Goal: Task Accomplishment & Management: Complete application form

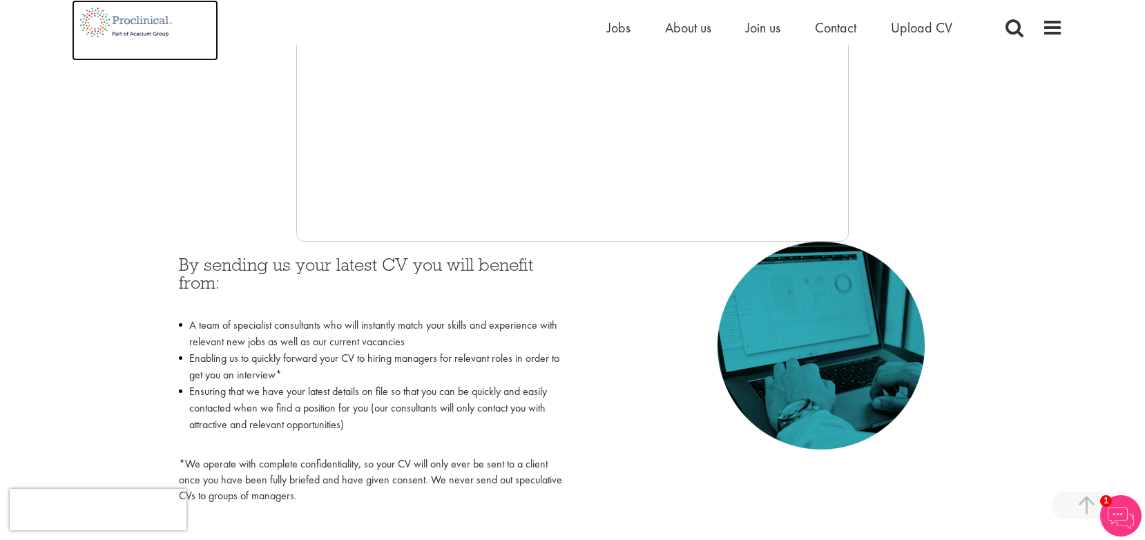
click at [137, 30] on img at bounding box center [126, 22] width 108 height 45
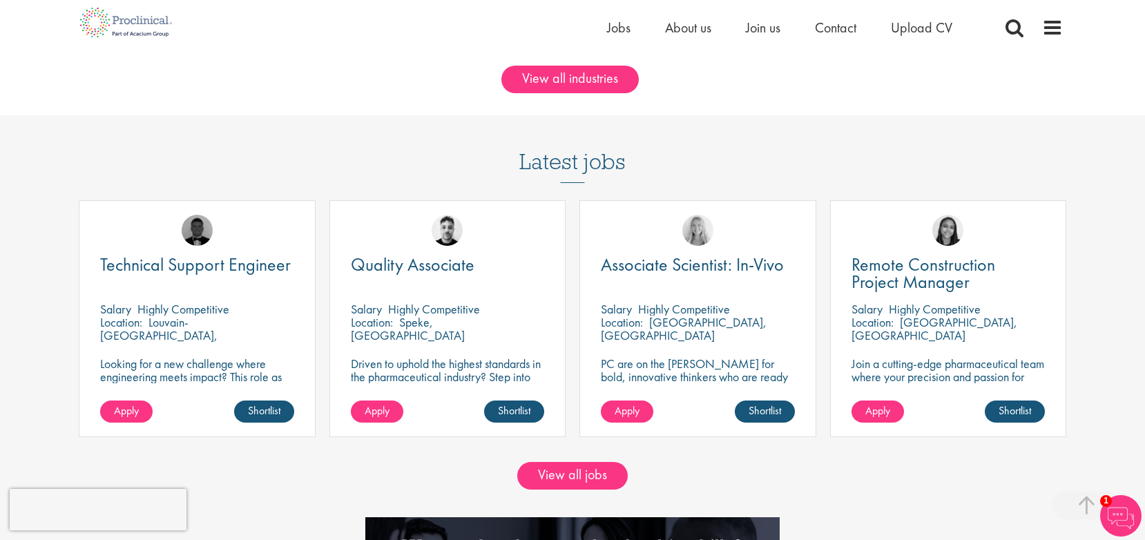
scroll to position [1146, 0]
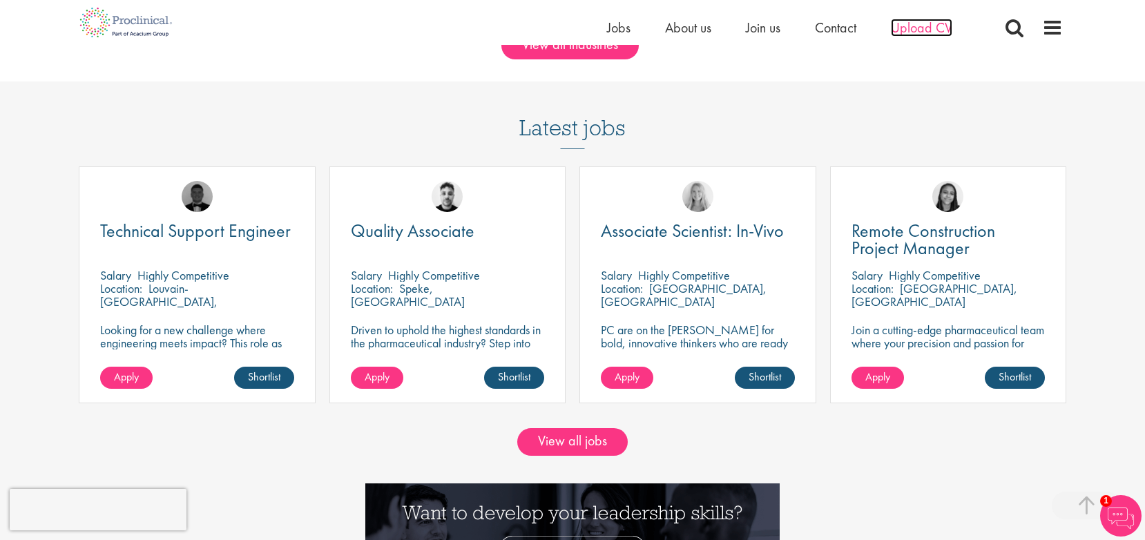
click at [916, 27] on span "Upload CV" at bounding box center [920, 28] width 61 height 18
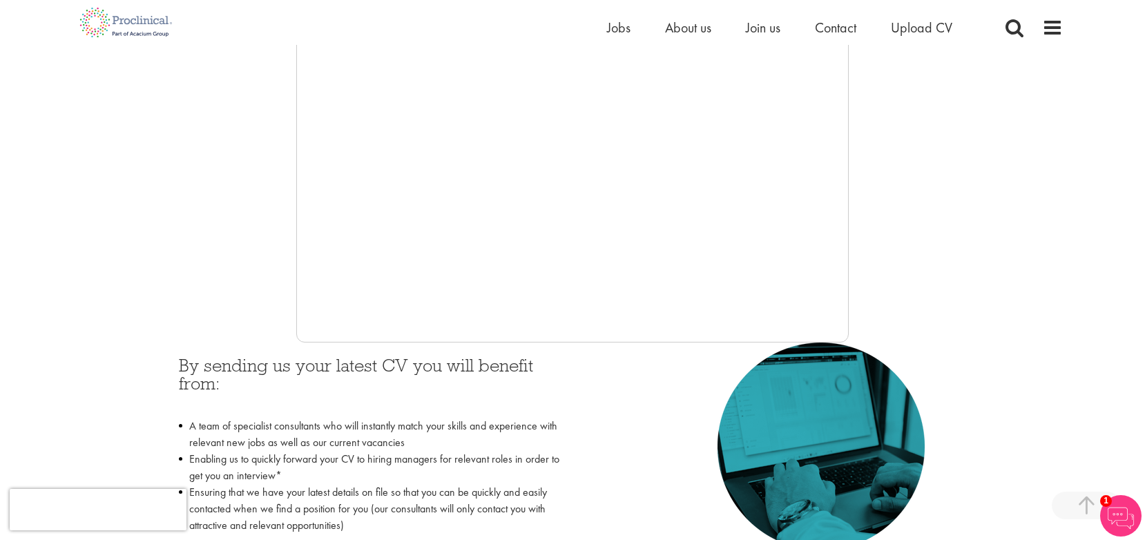
scroll to position [356, 0]
